Goal: Register for event/course

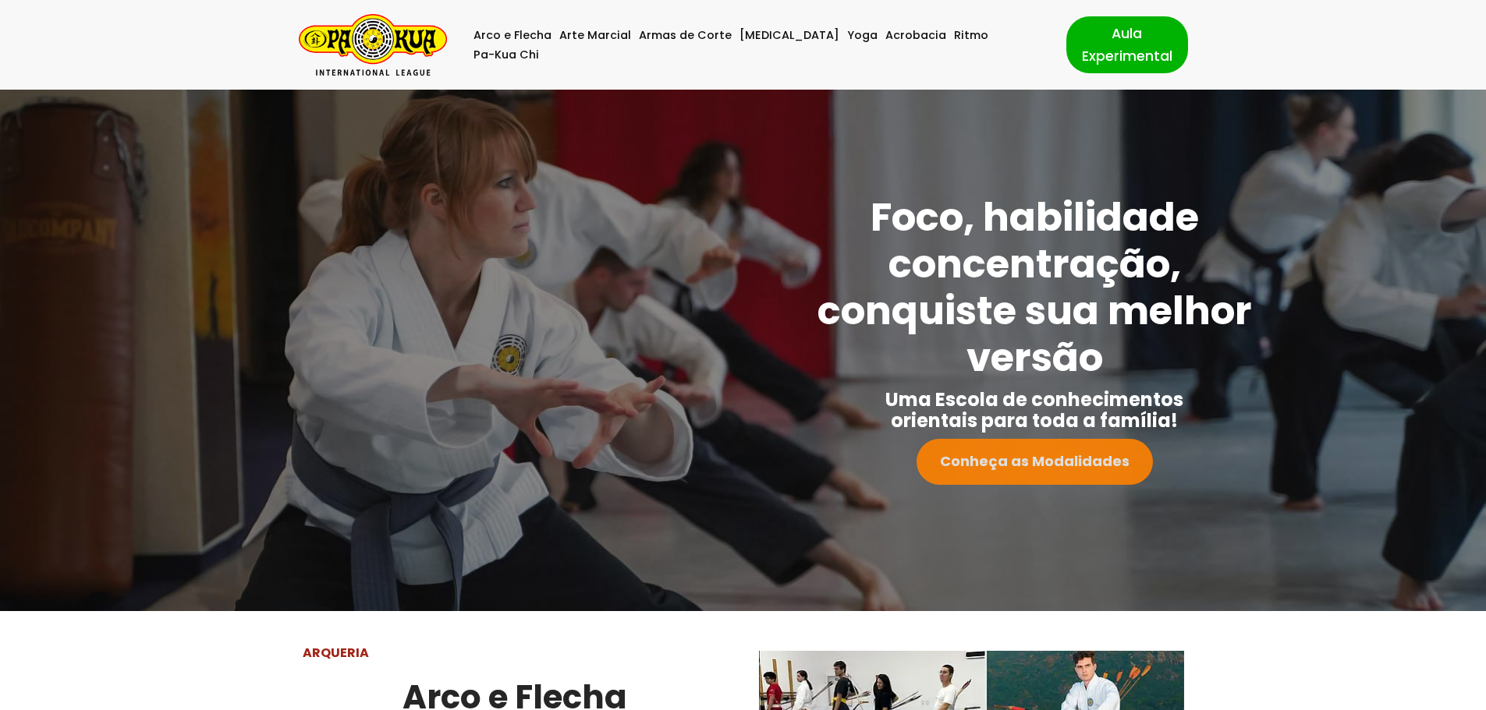
click at [1093, 452] on strong "Conheça as Modalidades" at bounding box center [1035, 461] width 190 height 19
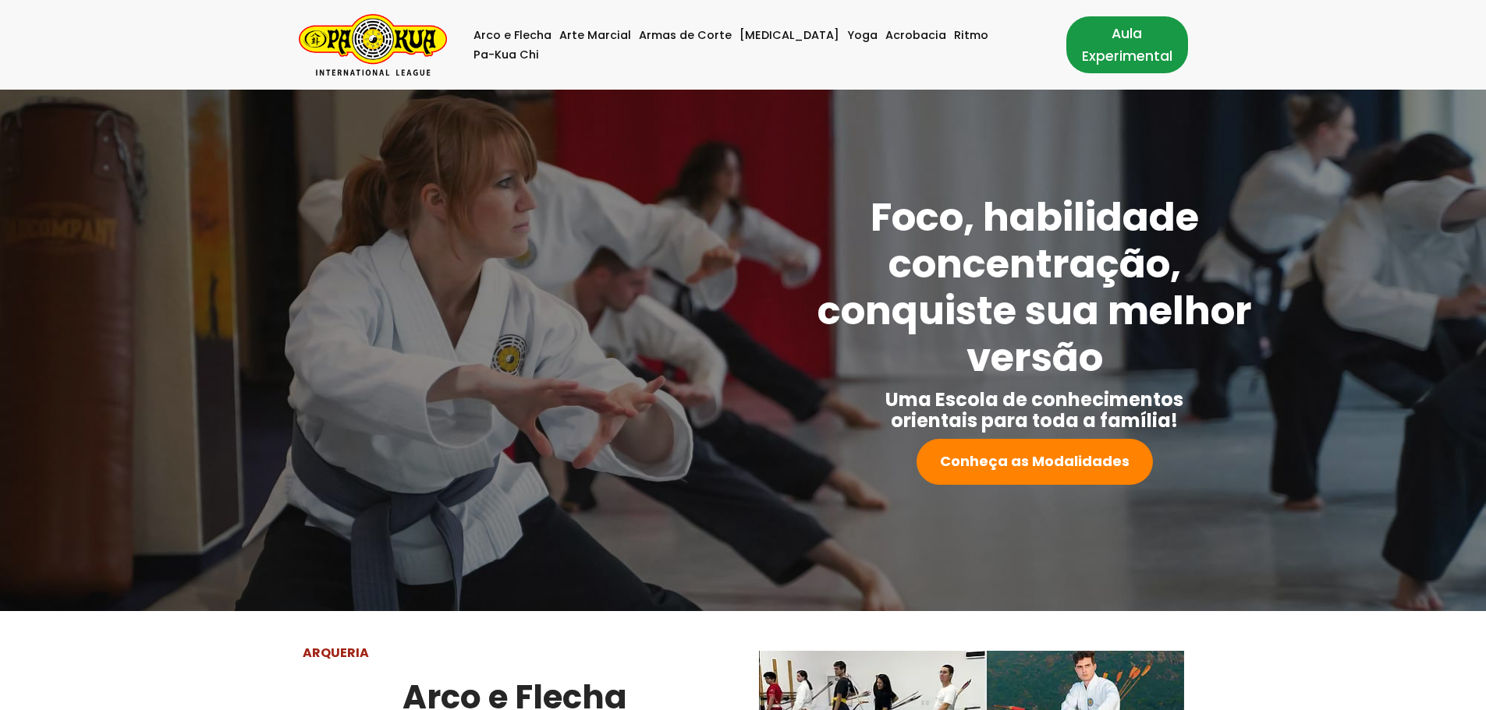
click at [1079, 34] on link "Aula Experimental" at bounding box center [1127, 44] width 122 height 56
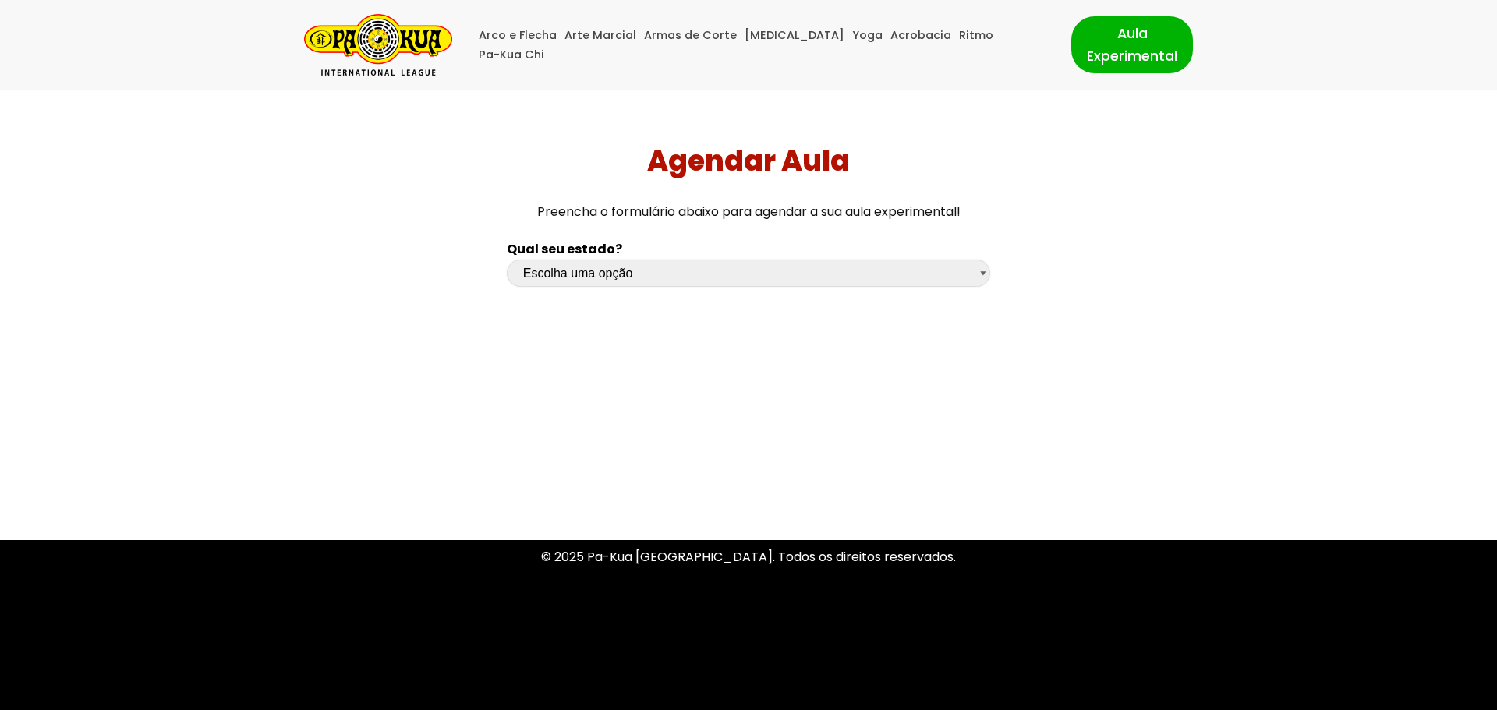
drag, startPoint x: 0, startPoint y: 0, endPoint x: 713, endPoint y: 268, distance: 761.4
click at [713, 268] on select "Escolha uma opção Rio Grande do Sul Santa Catarina Paraná São Paulo Rio de Jane…" at bounding box center [749, 273] width 484 height 27
select select "sc"
click at [507, 260] on select "Escolha uma opção Rio Grande do Sul Santa Catarina Paraná São Paulo Rio de Jane…" at bounding box center [749, 273] width 484 height 27
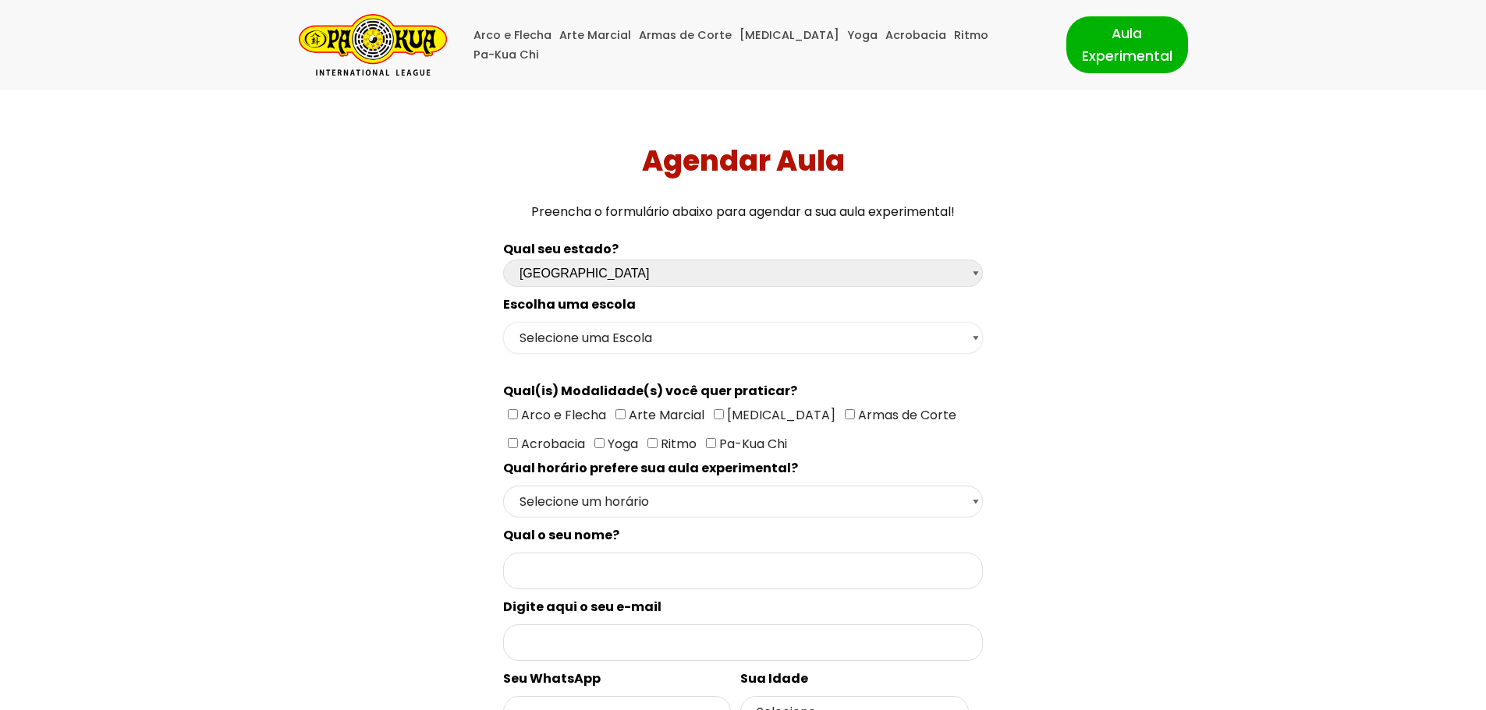
click at [609, 335] on select "Selecione uma Escola Florianópolis - Escola Pantanal Florianópolis - Escola Mau…" at bounding box center [743, 338] width 480 height 32
select select "Florianópolis - Escola Santa Mônica"
click at [503, 322] on select "Selecione uma Escola Florianópolis - Escola Pantanal Florianópolis - Escola Mau…" at bounding box center [743, 338] width 480 height 32
